Goal: Task Accomplishment & Management: Manage account settings

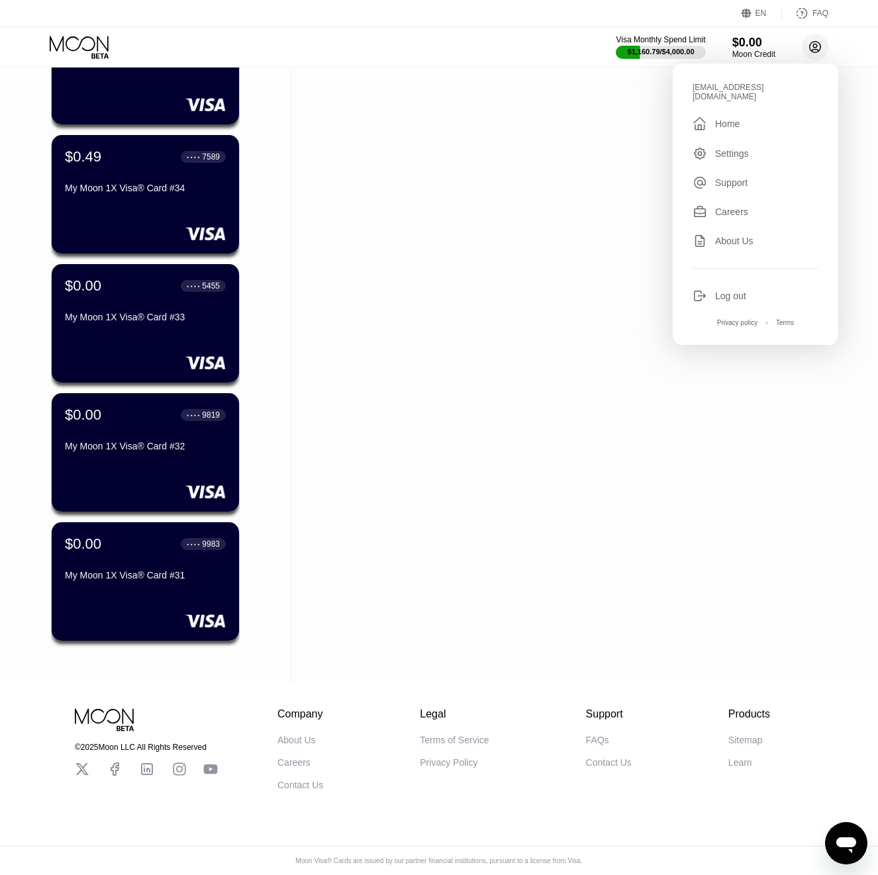
scroll to position [2101, 0]
click at [748, 293] on div "Log out" at bounding box center [755, 296] width 126 height 15
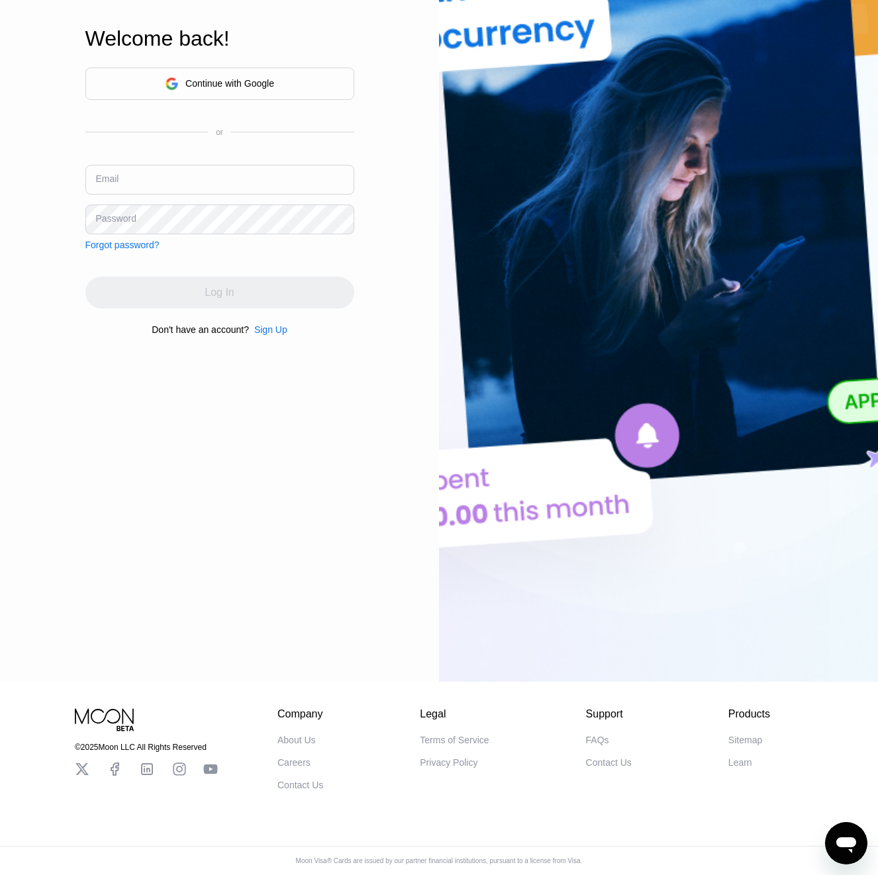
click at [138, 182] on input "text" at bounding box center [219, 180] width 269 height 30
paste input "[EMAIL_ADDRESS][DOMAIN_NAME]"
type input "[EMAIL_ADDRESS][DOMAIN_NAME]"
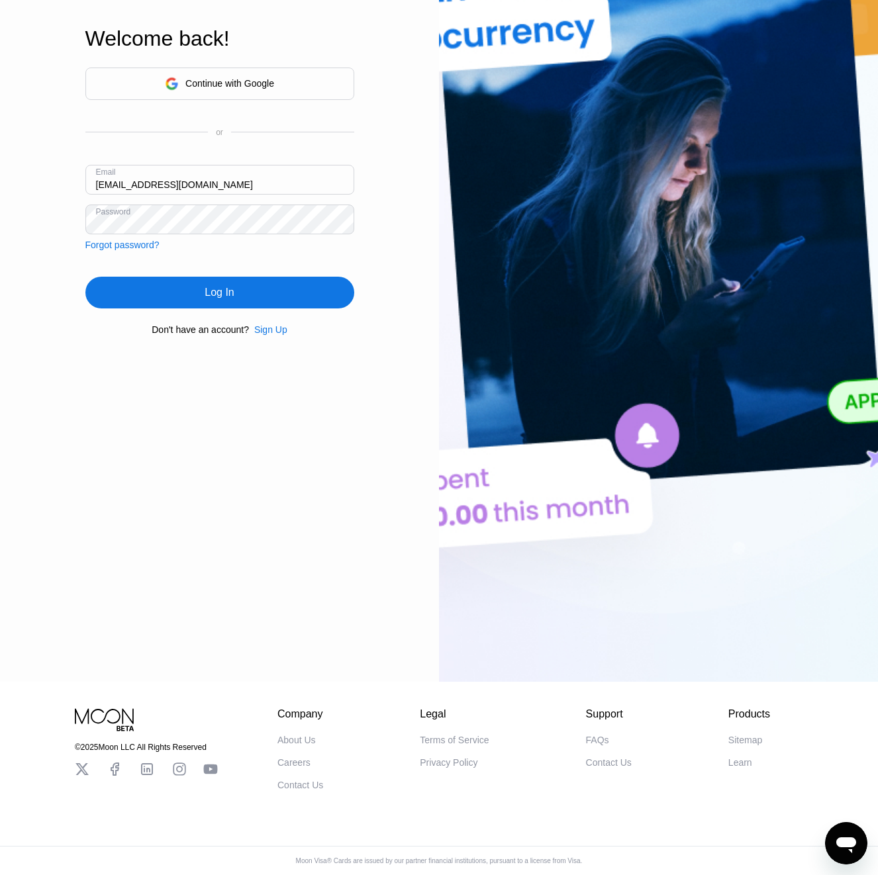
click at [261, 291] on div "Log In" at bounding box center [219, 293] width 269 height 32
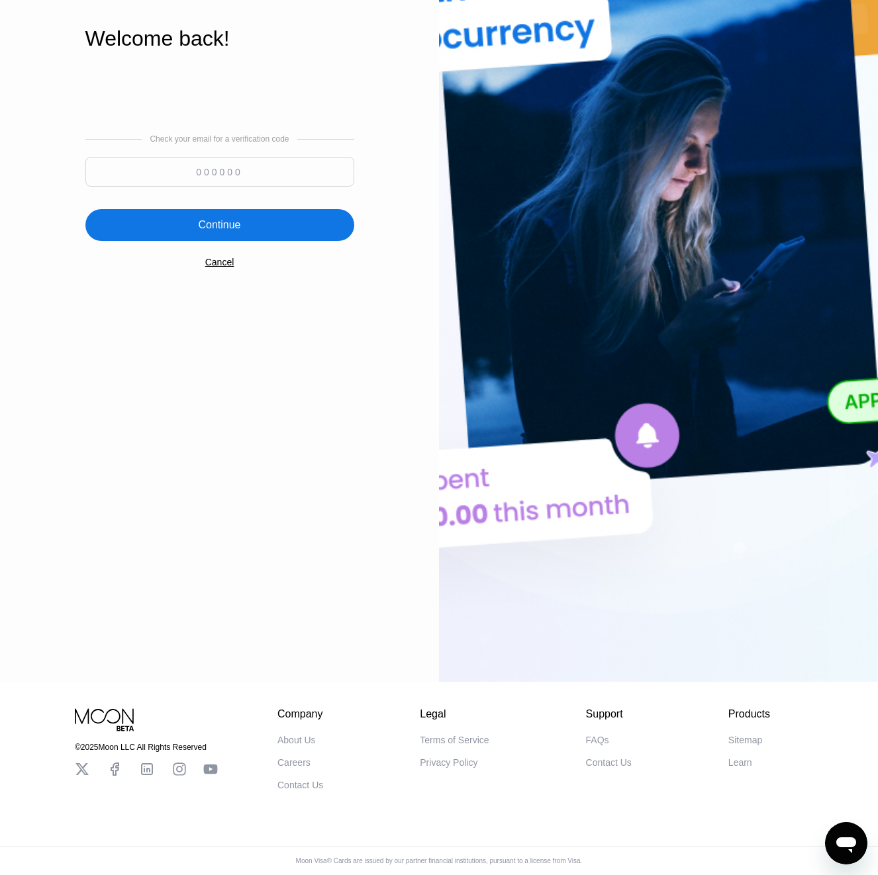
click at [210, 162] on input at bounding box center [219, 172] width 269 height 30
paste input "875841"
type input "875841"
click at [220, 228] on div "Continue" at bounding box center [219, 224] width 42 height 13
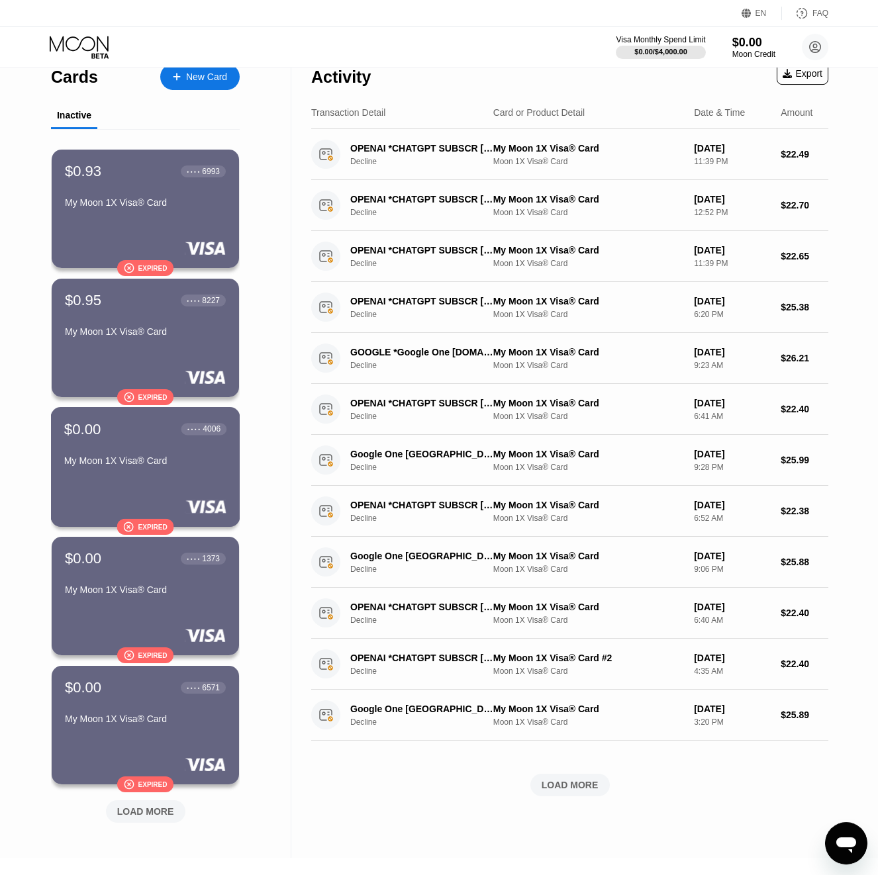
scroll to position [175, 0]
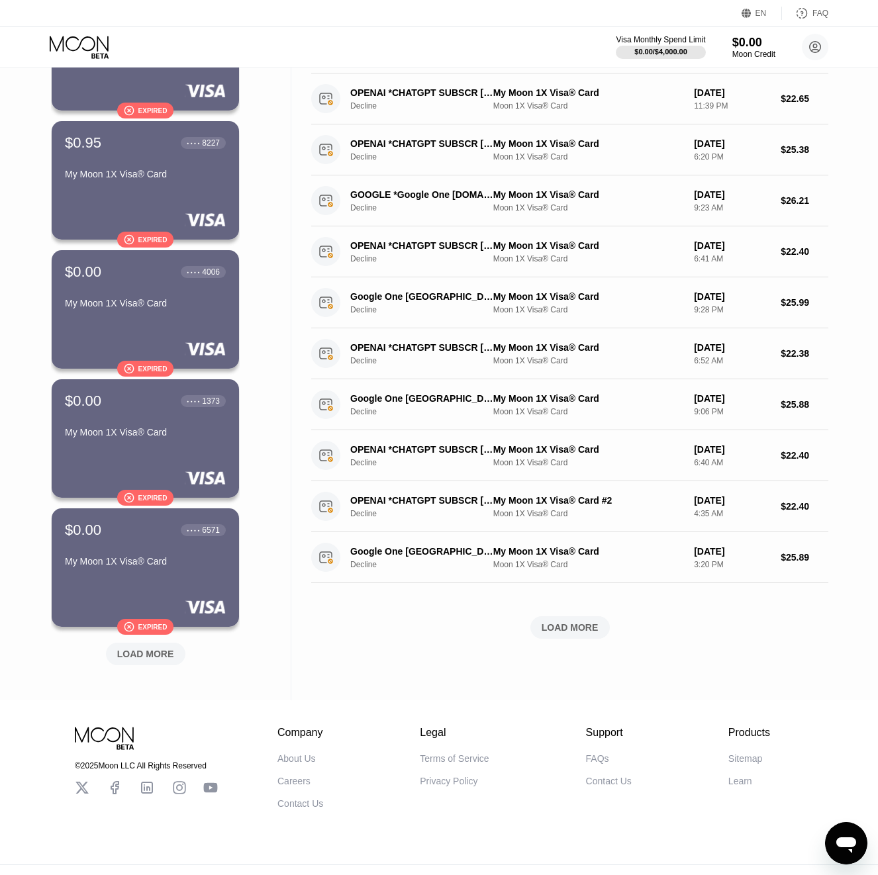
click at [142, 662] on div "LOAD MORE" at bounding box center [145, 654] width 79 height 23
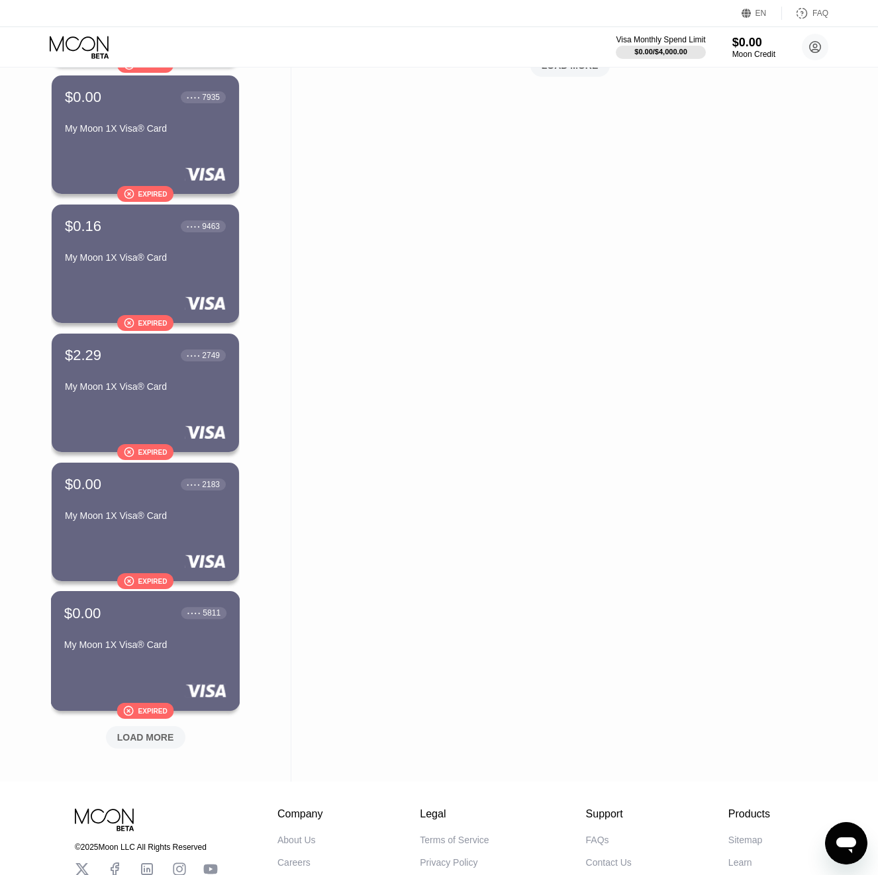
scroll to position [743, 0]
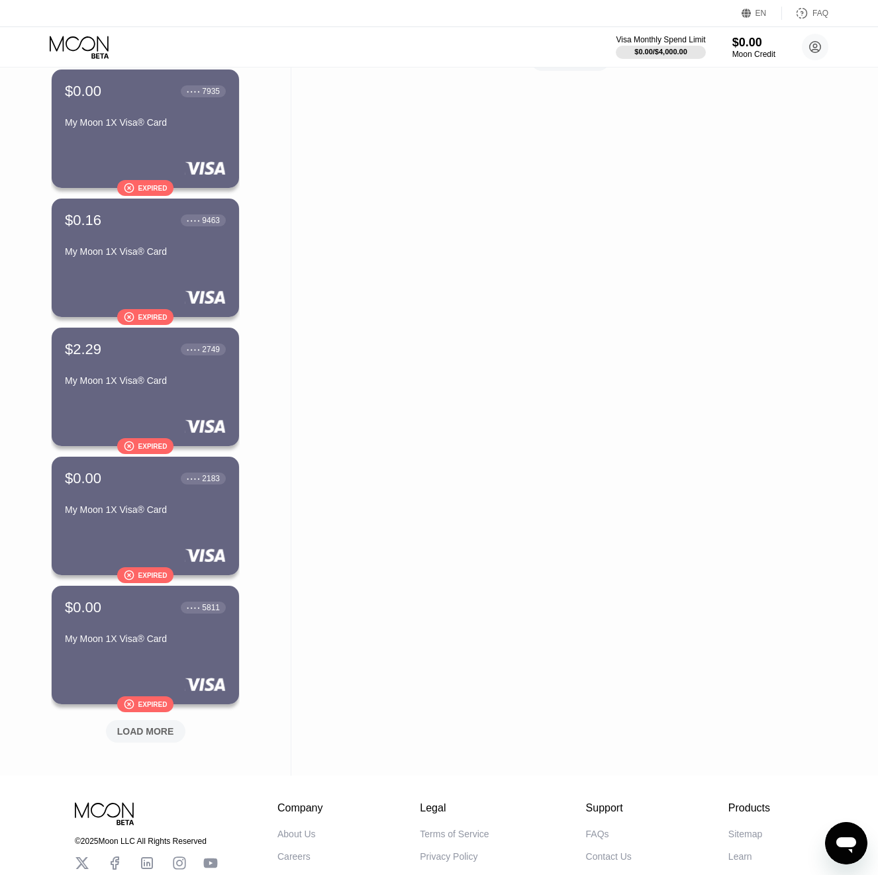
click at [138, 743] on div "$0.93 ● ● ● ● 6993 My Moon 1X Visa® Card  Expired $0.95 ● ● ● ● 8227 My Moon 1…" at bounding box center [145, 83] width 189 height 1359
click at [138, 737] on div "LOAD MORE" at bounding box center [145, 731] width 57 height 12
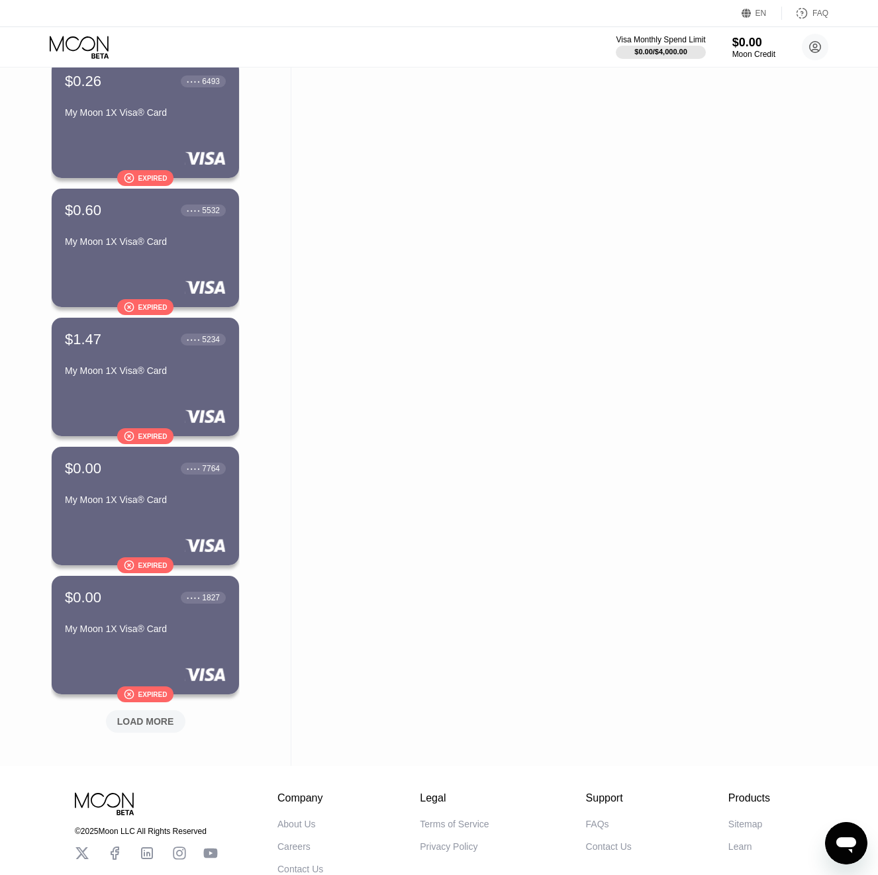
click at [132, 724] on div "LOAD MORE" at bounding box center [145, 721] width 57 height 12
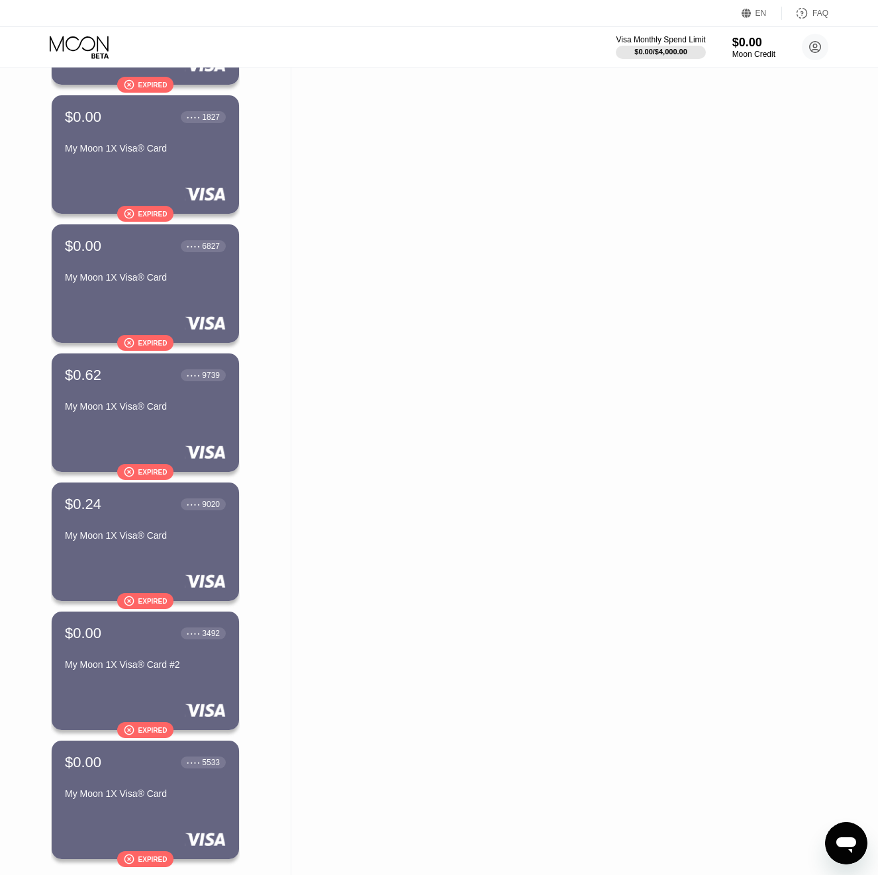
scroll to position [1747, 0]
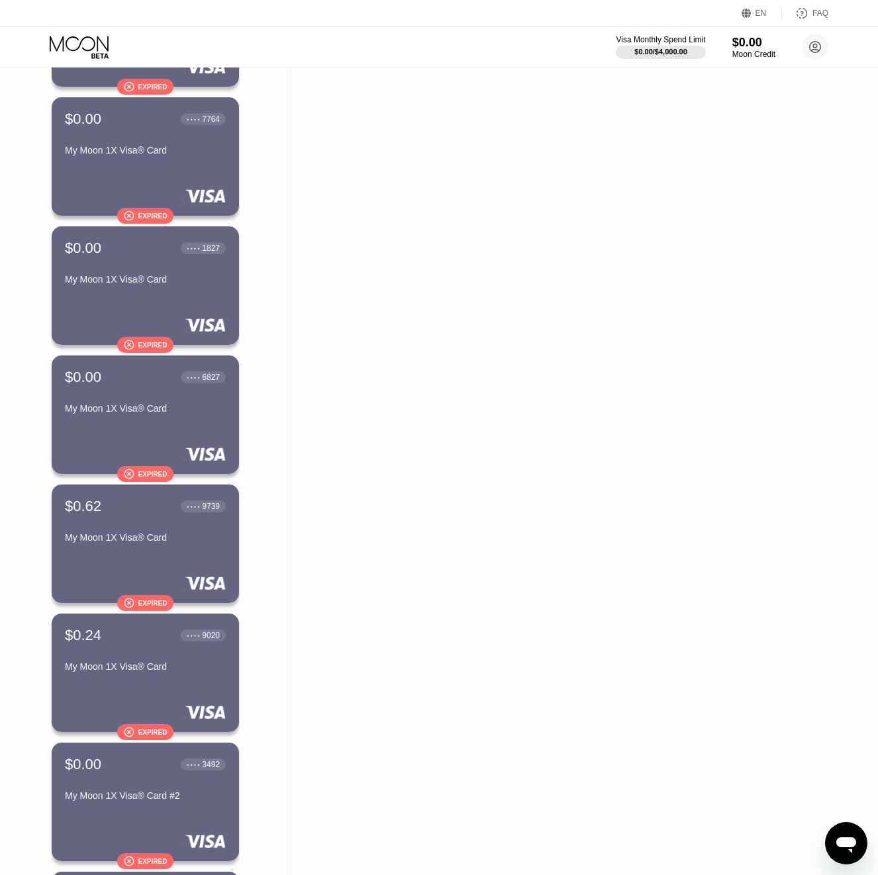
click at [693, 59] on div "Visa Monthly Spend Limit $0.00 / $4,000.00 $0.00 Moon Credit [EMAIL_ADDRESS][DO…" at bounding box center [722, 47] width 212 height 26
click at [684, 52] on div at bounding box center [660, 52] width 91 height 13
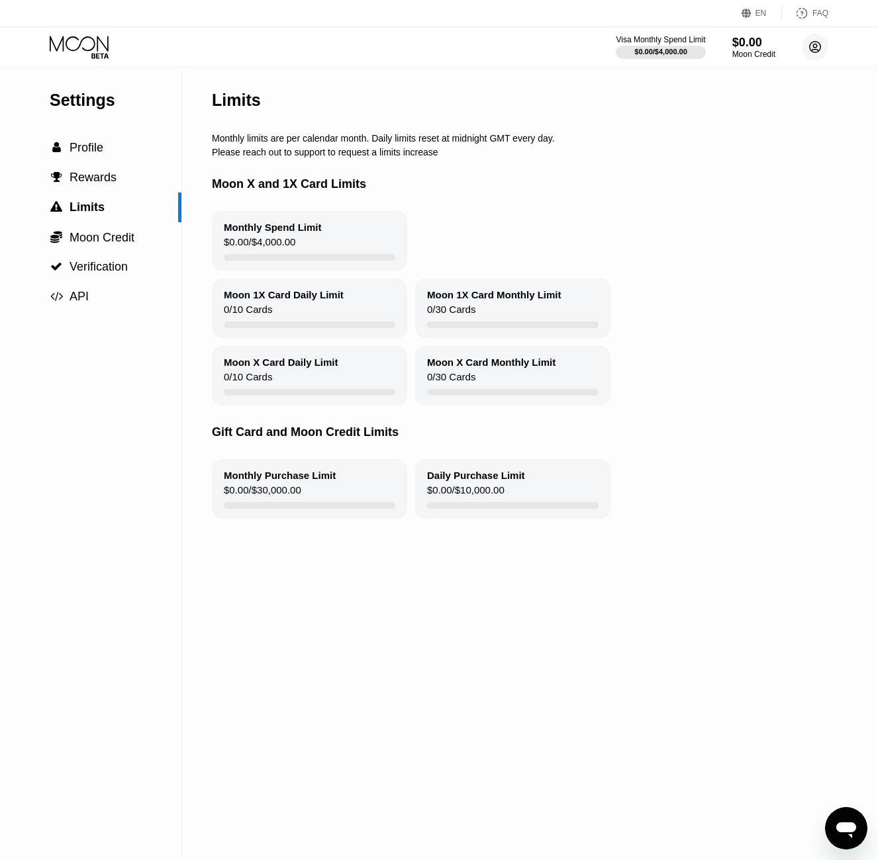
click at [811, 47] on circle at bounding box center [814, 47] width 26 height 26
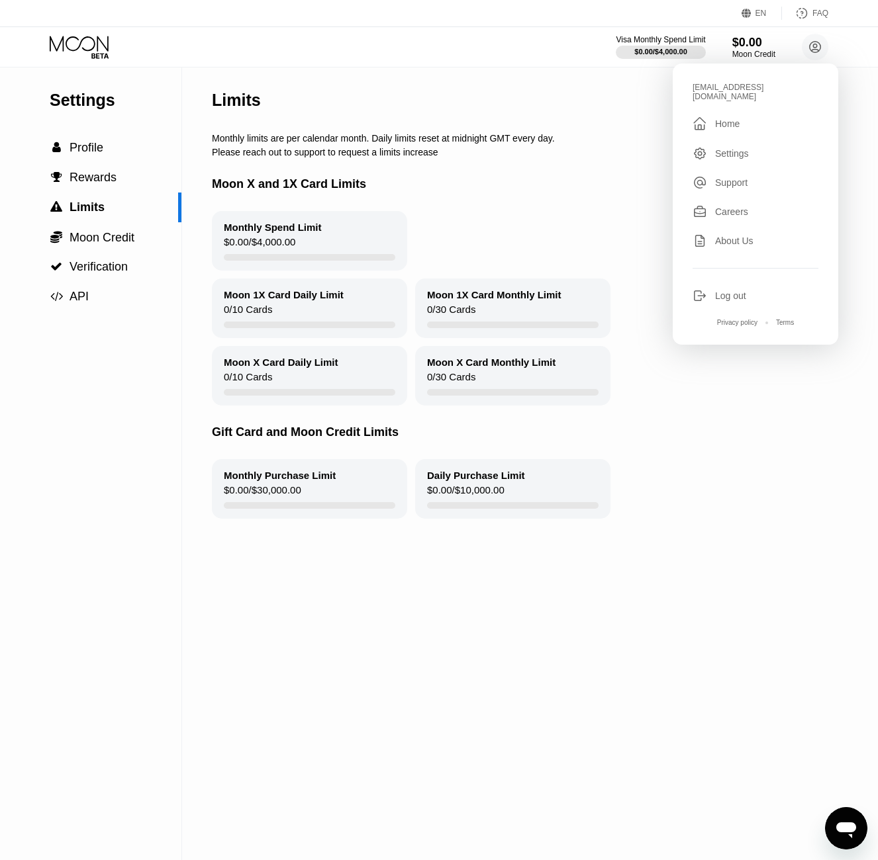
click at [744, 297] on div "[EMAIL_ADDRESS][DOMAIN_NAME]  Home Settings Support Careers About Us Log out P…" at bounding box center [754, 204] width 165 height 281
click at [741, 291] on div "Log out" at bounding box center [730, 296] width 31 height 11
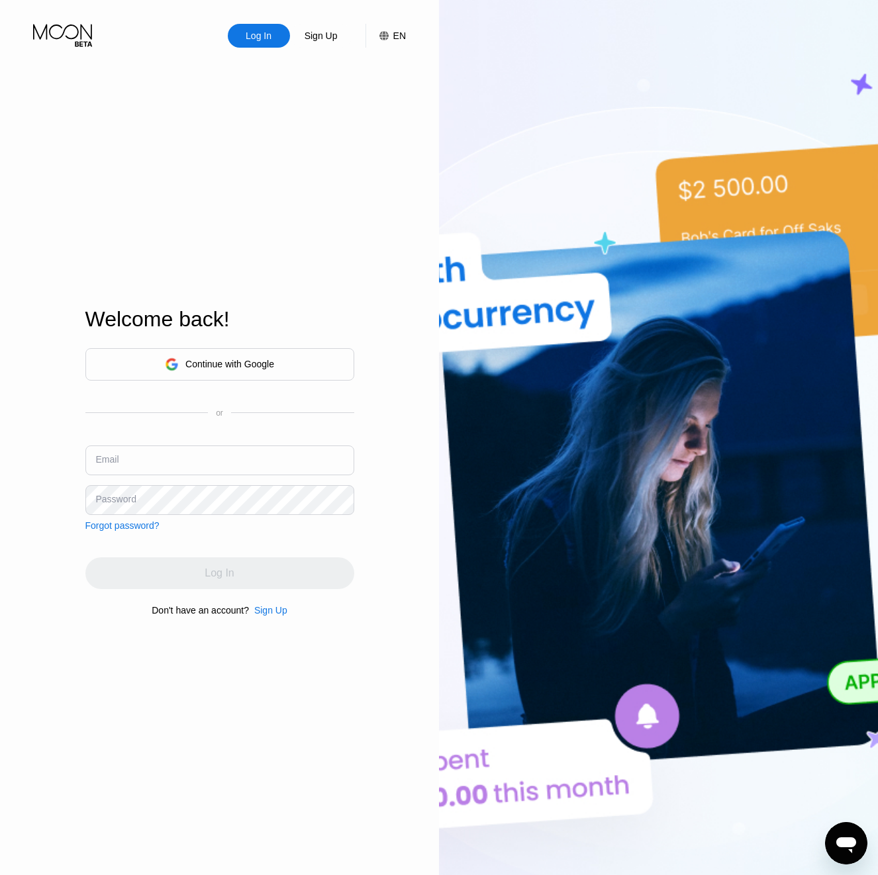
click at [133, 464] on input "text" at bounding box center [219, 460] width 269 height 30
paste input "kot-20.06@inbox.lv"
type input "kot-20.06@inbox.lv"
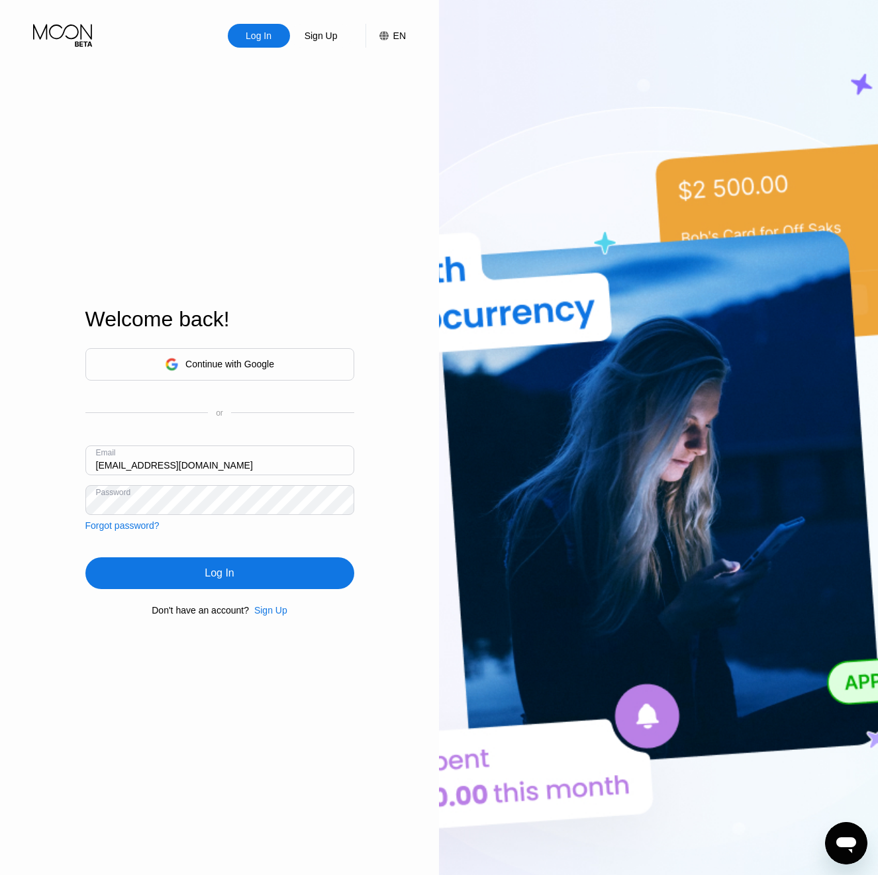
drag, startPoint x: 218, startPoint y: 567, endPoint x: 316, endPoint y: 810, distance: 261.9
click at [218, 567] on div "Log In" at bounding box center [219, 573] width 29 height 13
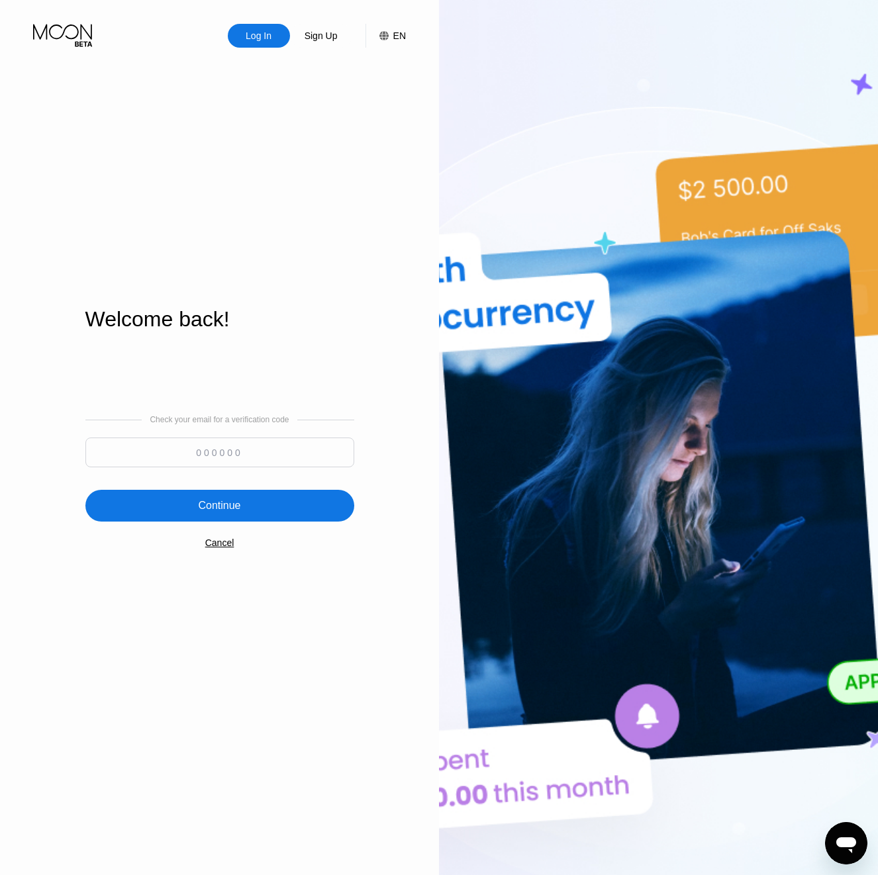
click at [229, 458] on input at bounding box center [219, 452] width 269 height 30
paste input "245729"
type input "245729"
click at [241, 496] on div "Continue" at bounding box center [219, 506] width 269 height 32
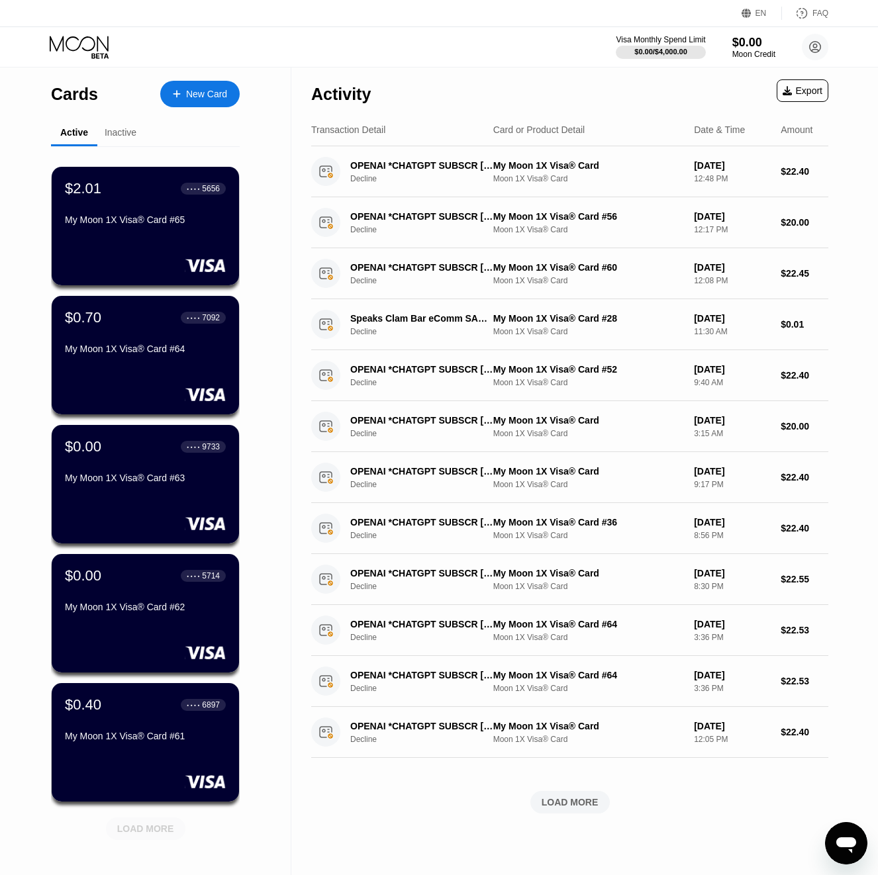
click at [146, 827] on div "LOAD MORE" at bounding box center [145, 829] width 57 height 12
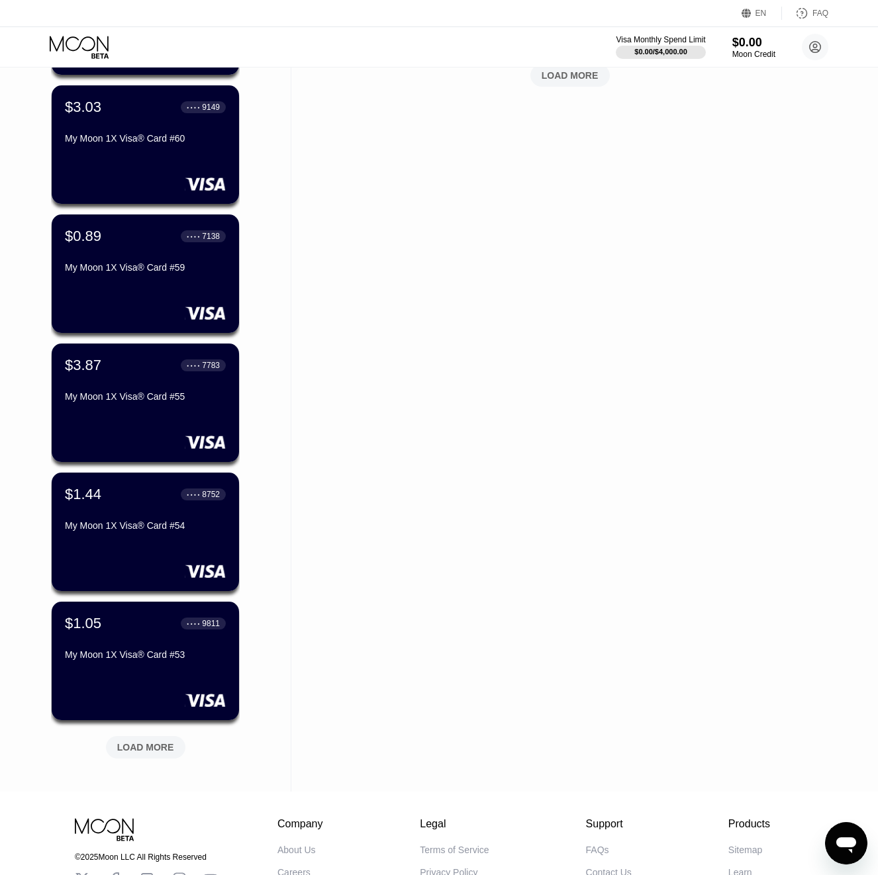
scroll to position [731, 0]
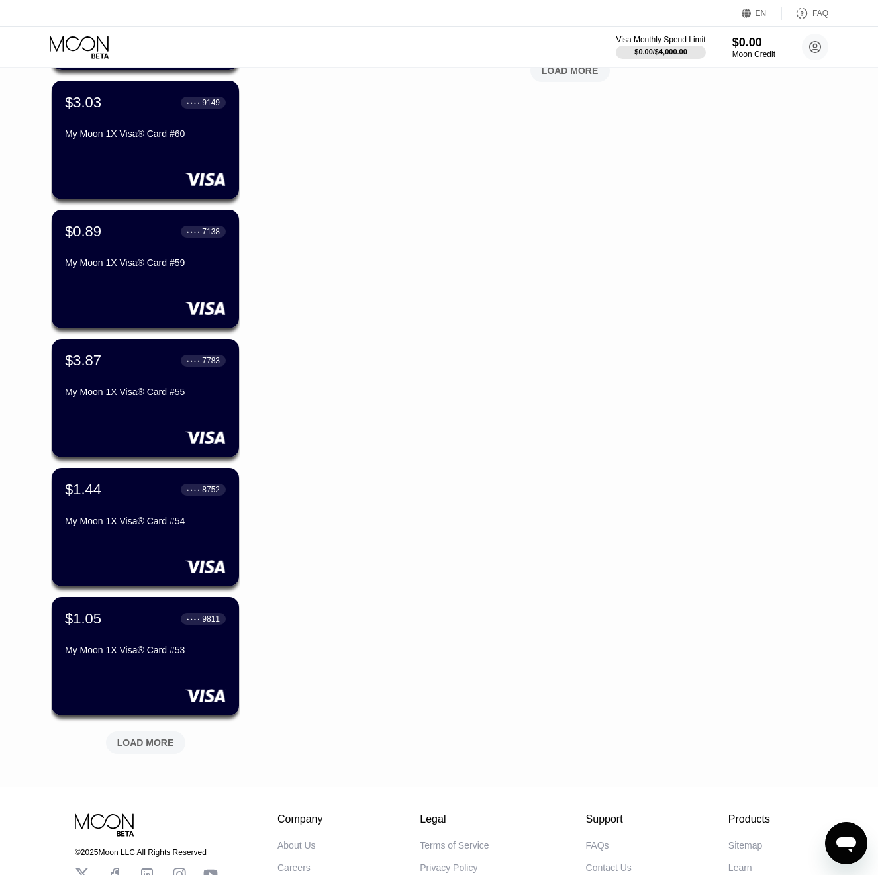
click at [157, 743] on div "LOAD MORE" at bounding box center [145, 743] width 57 height 12
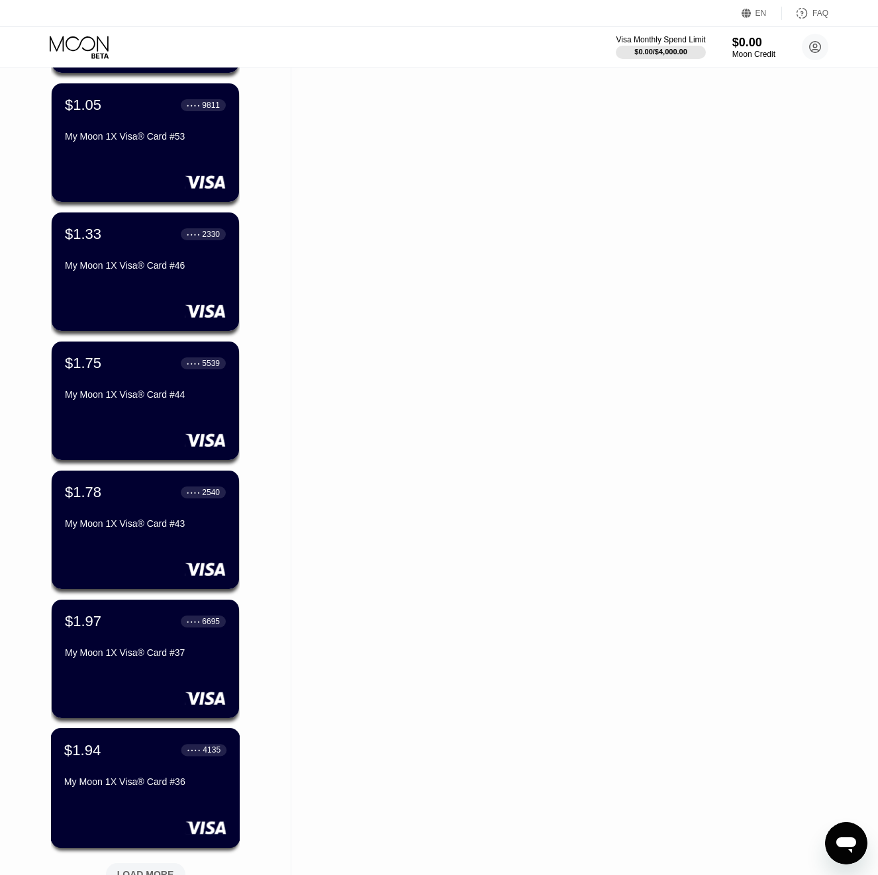
scroll to position [1387, 0]
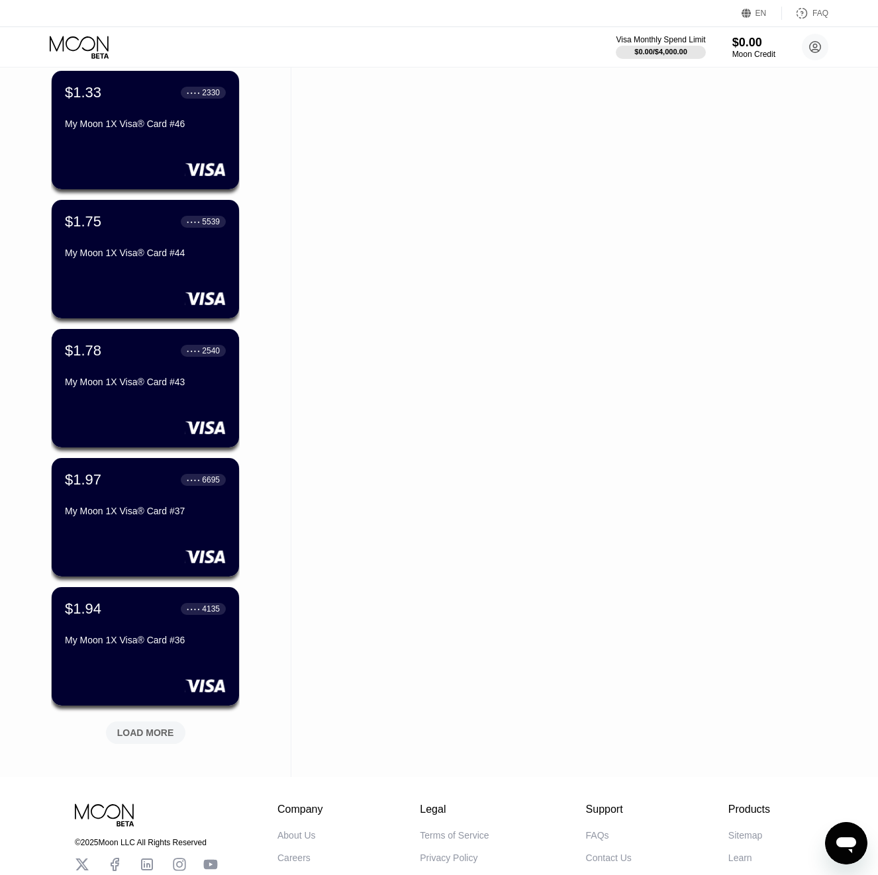
click at [160, 741] on div "LOAD MORE" at bounding box center [145, 732] width 79 height 23
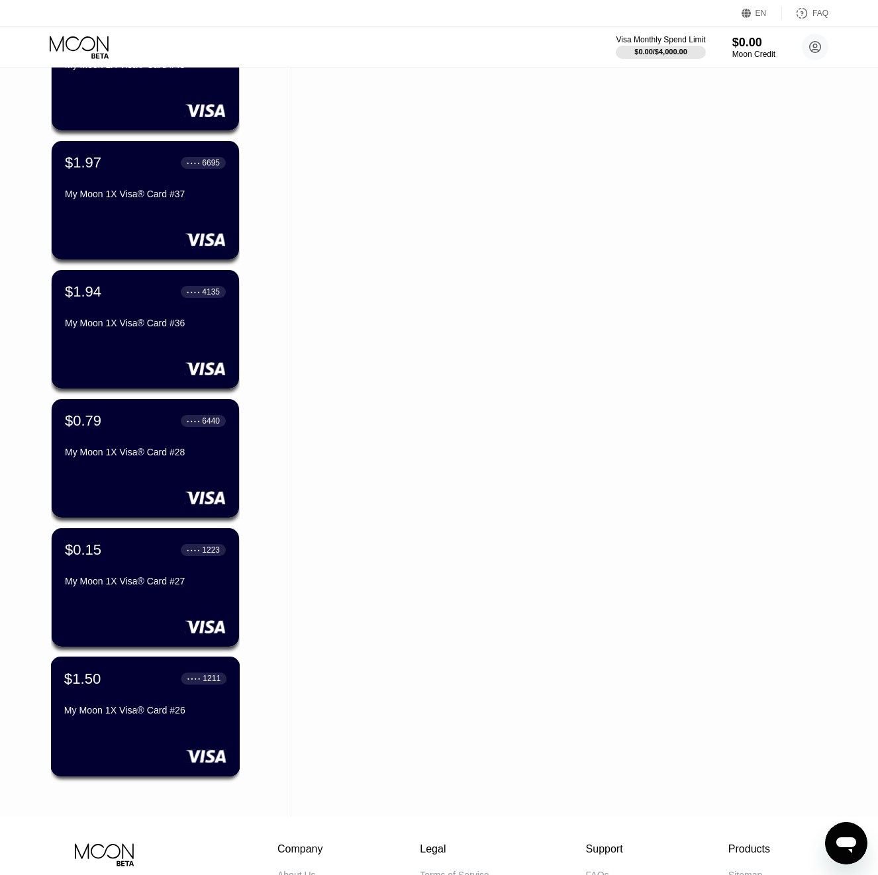
scroll to position [1835, 0]
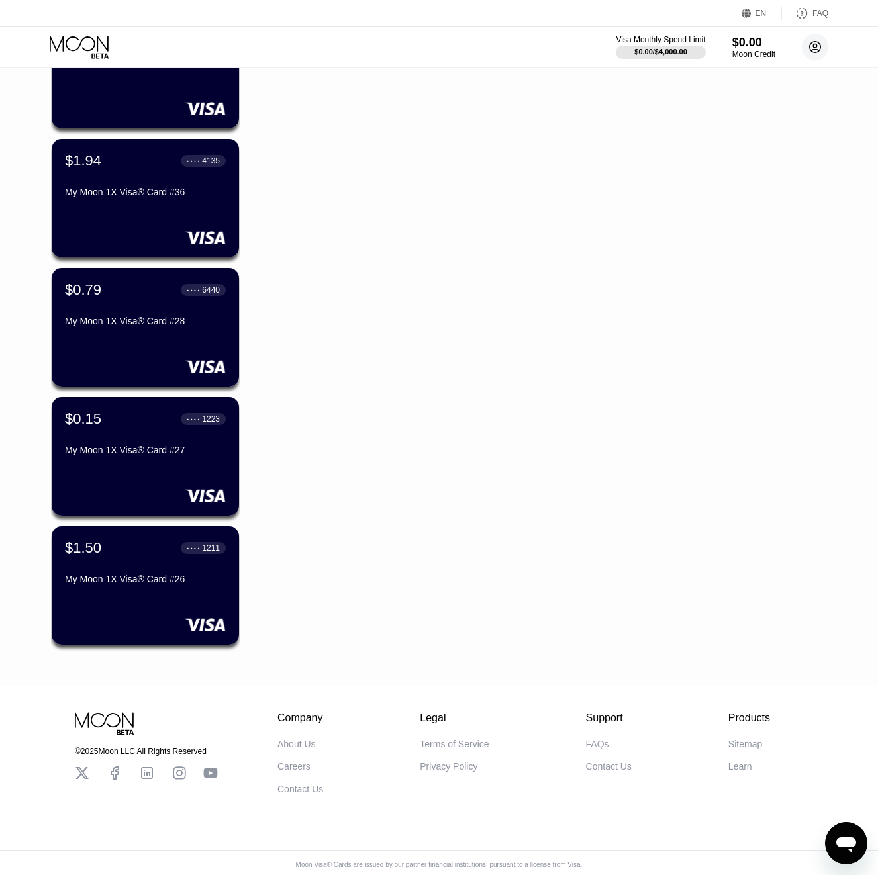
click at [825, 48] on circle at bounding box center [814, 47] width 26 height 26
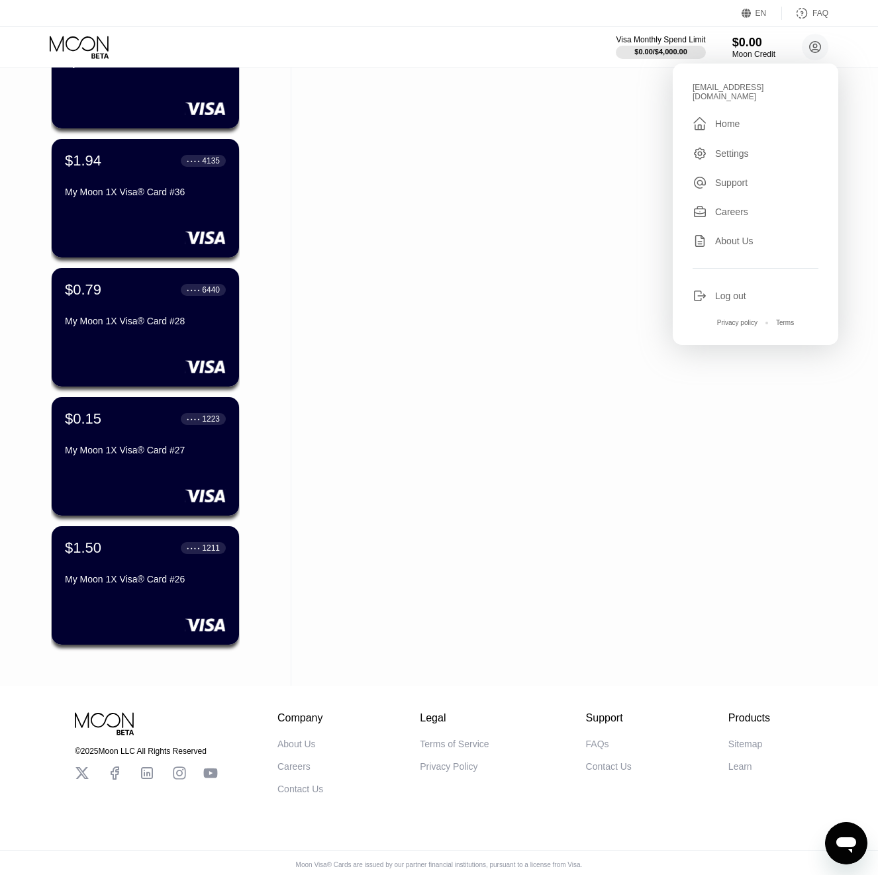
click at [728, 292] on div "Log out" at bounding box center [730, 296] width 31 height 11
